Goal: Transaction & Acquisition: Obtain resource

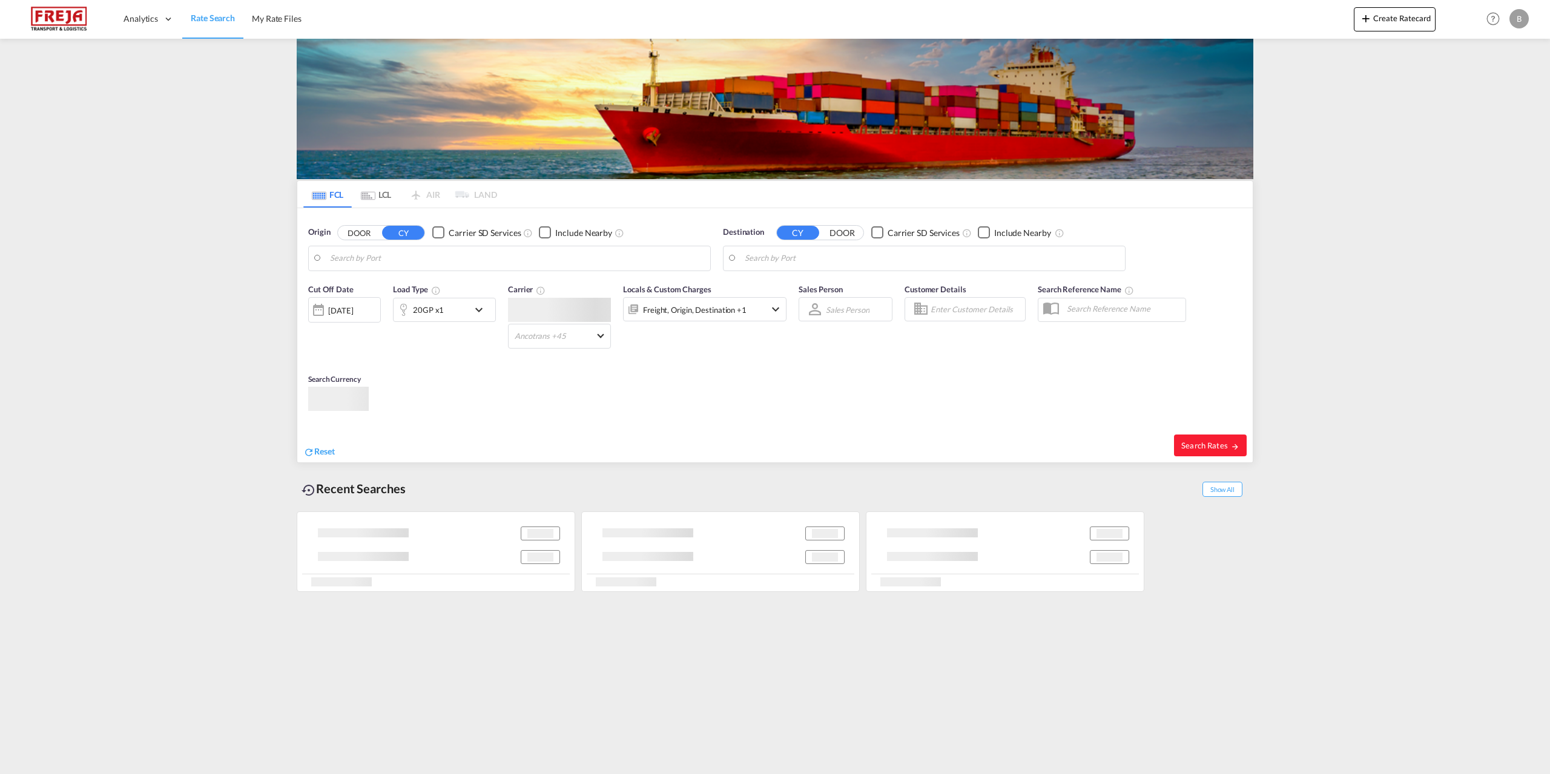
type input "Piraeus, GRPIR"
type input "[GEOGRAPHIC_DATA] ([GEOGRAPHIC_DATA]), DKCPH"
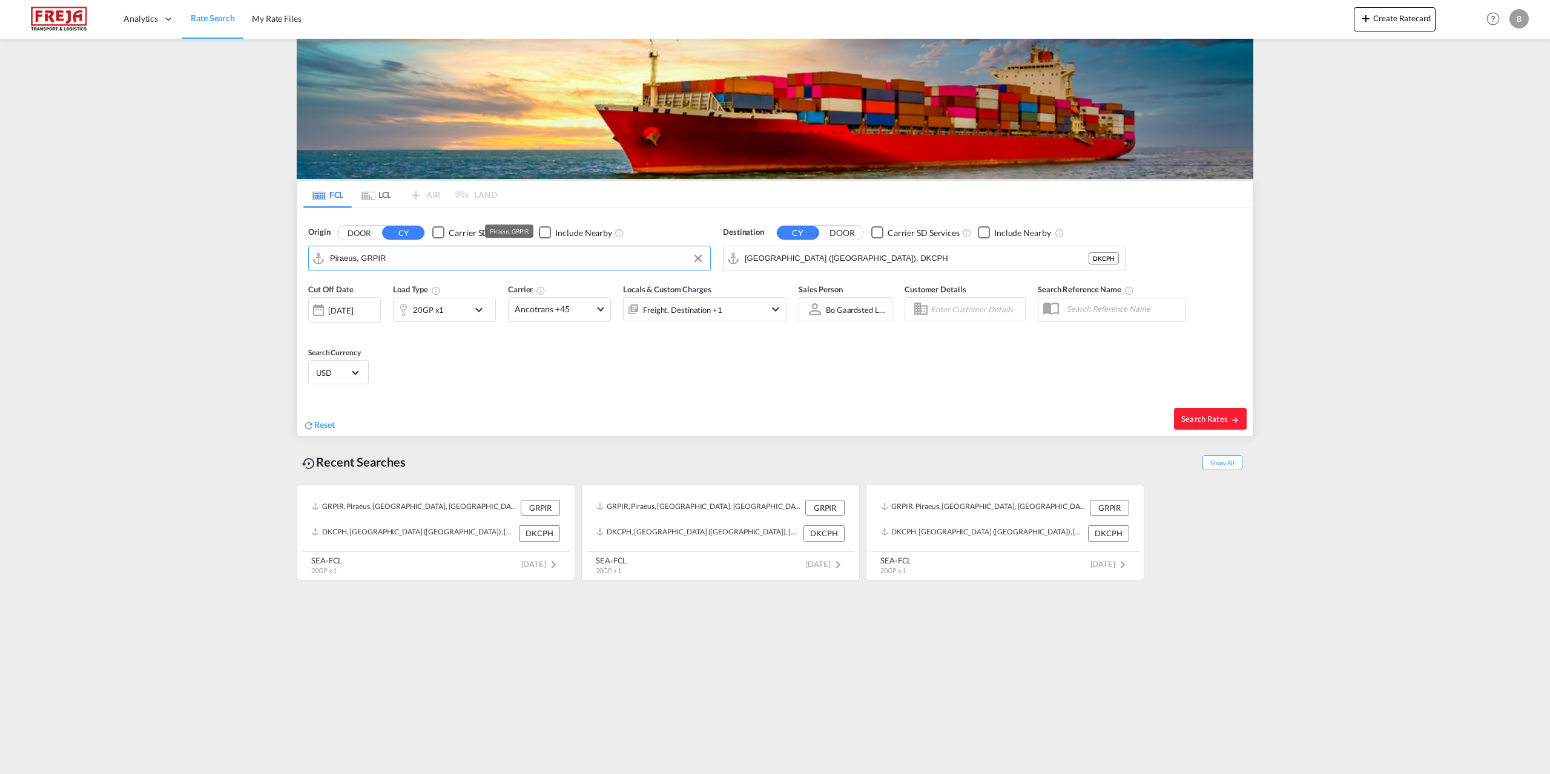
drag, startPoint x: 374, startPoint y: 257, endPoint x: 316, endPoint y: 260, distance: 58.2
click at [317, 260] on md-input-container "Piraeus, GRPIR" at bounding box center [509, 258] width 401 height 24
drag, startPoint x: 399, startPoint y: 257, endPoint x: 316, endPoint y: 255, distance: 82.9
click at [316, 255] on md-input-container "Piraeus, GRPIR" at bounding box center [509, 258] width 401 height 24
click at [381, 295] on div "Haifa [GEOGRAPHIC_DATA] ILHFA" at bounding box center [424, 292] width 230 height 36
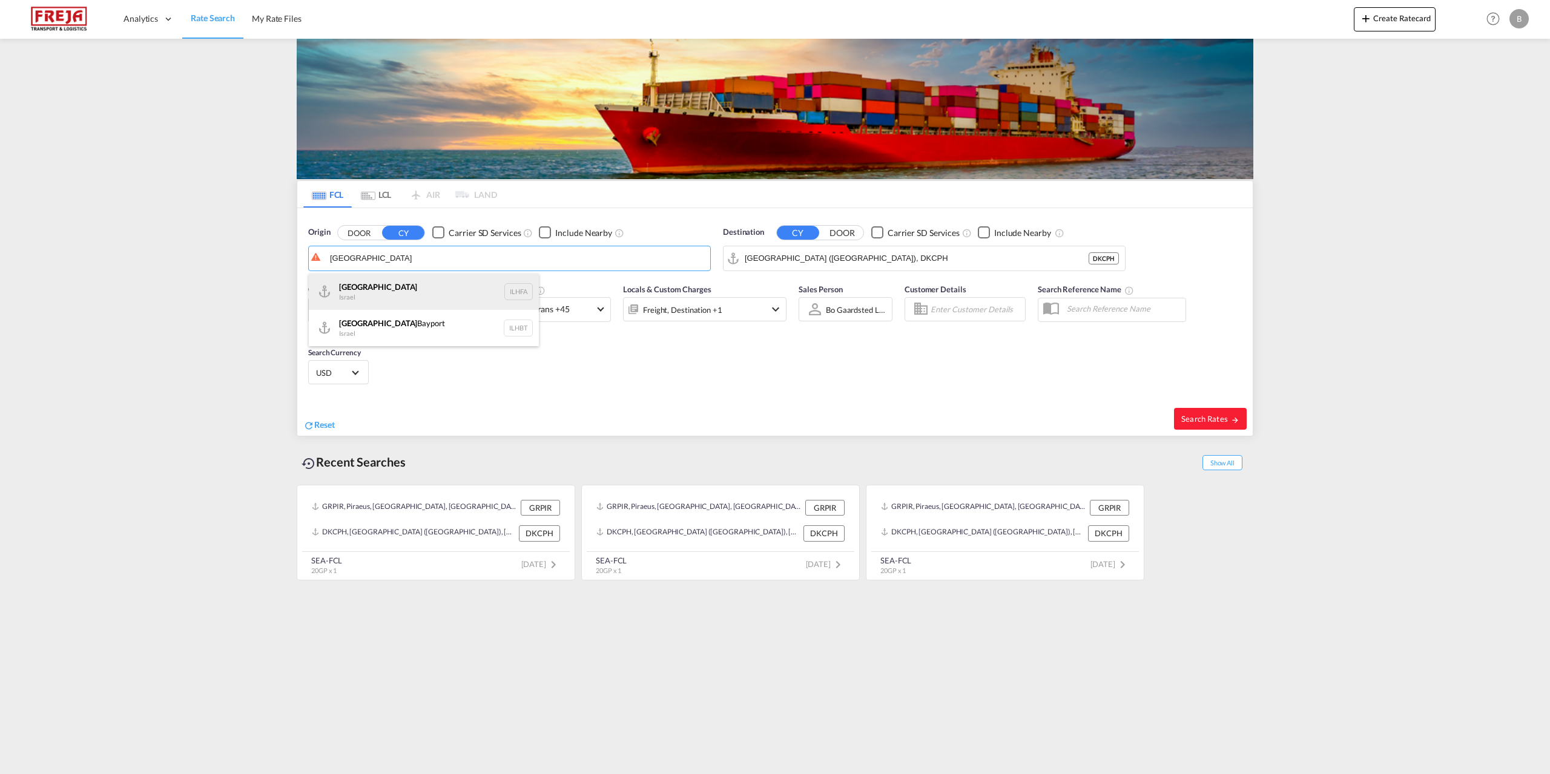
type input "[GEOGRAPHIC_DATA], [GEOGRAPHIC_DATA]"
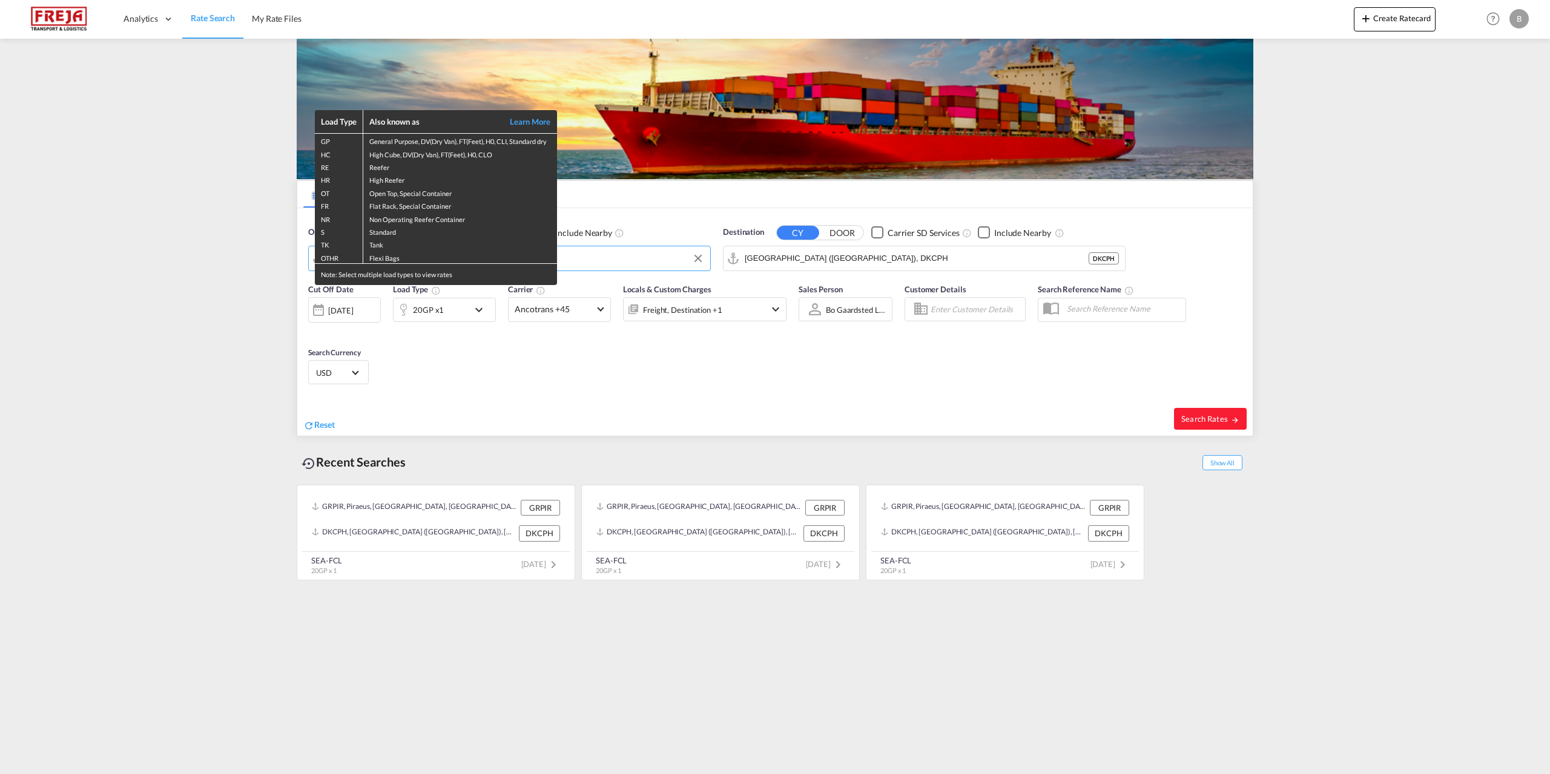
click at [711, 189] on div "Load Type Also known as Learn More GP General Purpose, DV(Dry Van), FT(Feet), H…" at bounding box center [775, 387] width 1550 height 774
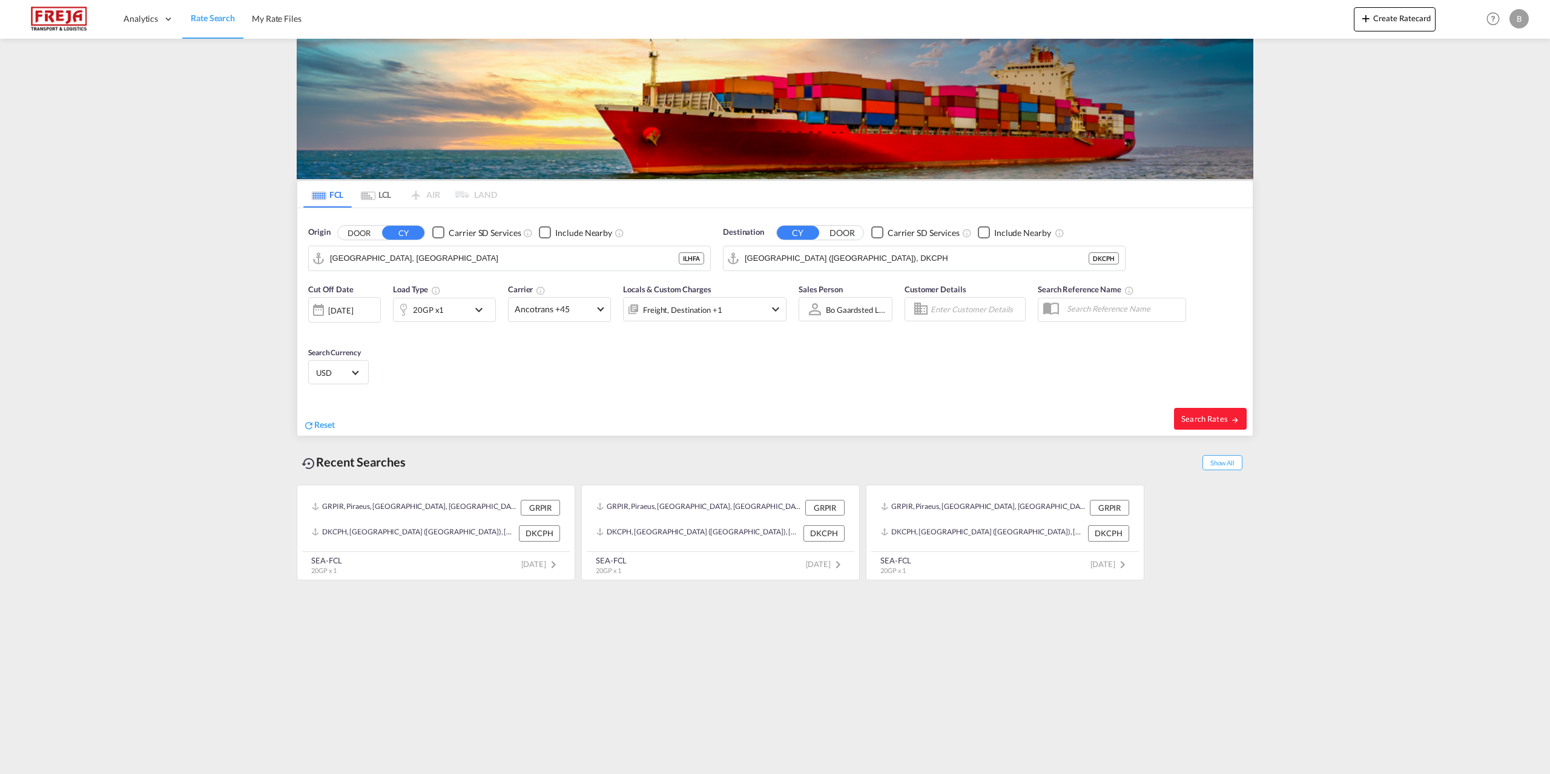
click at [478, 311] on md-icon "icon-chevron-down" at bounding box center [482, 310] width 21 height 15
click at [367, 360] on span "Choose: \a20GP" at bounding box center [367, 361] width 7 height 7
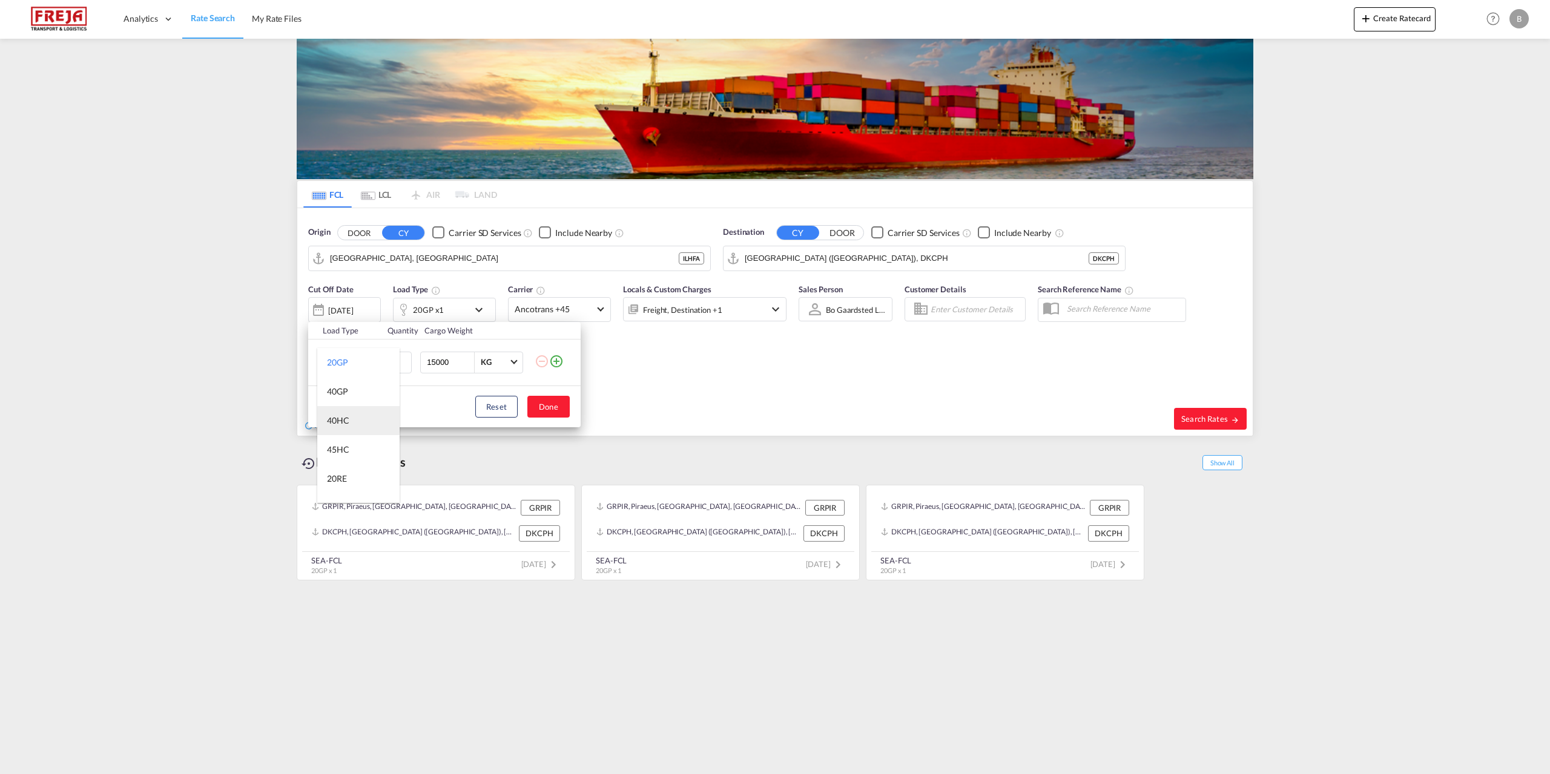
click at [355, 419] on md-option "40HC" at bounding box center [358, 420] width 82 height 29
click at [559, 406] on button "Done" at bounding box center [548, 407] width 42 height 22
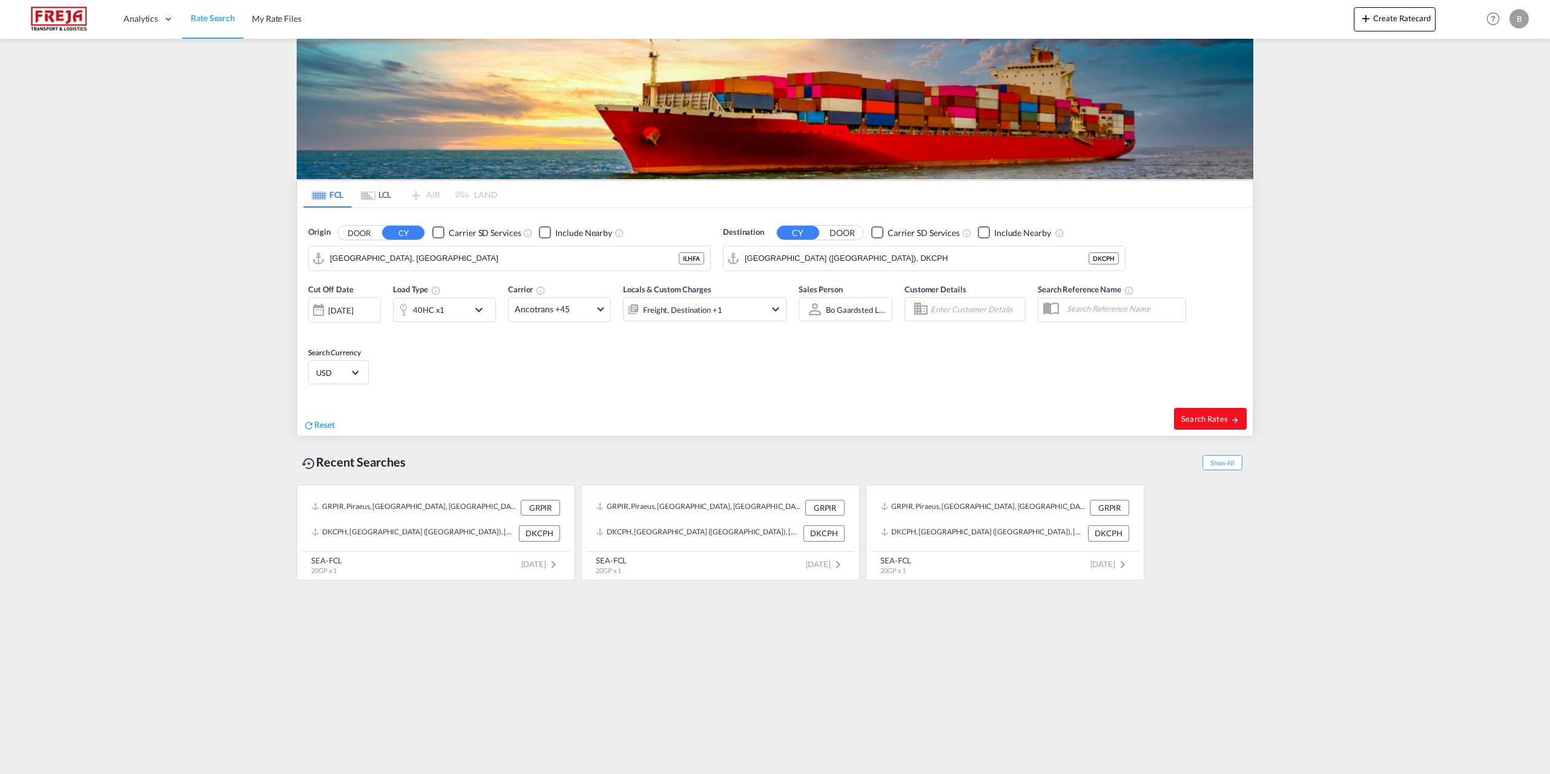
click at [1195, 420] on span "Search Rates" at bounding box center [1210, 419] width 58 height 10
type input "ILHFA to DKCPH / [DATE]"
